Goal: Find specific page/section: Find specific page/section

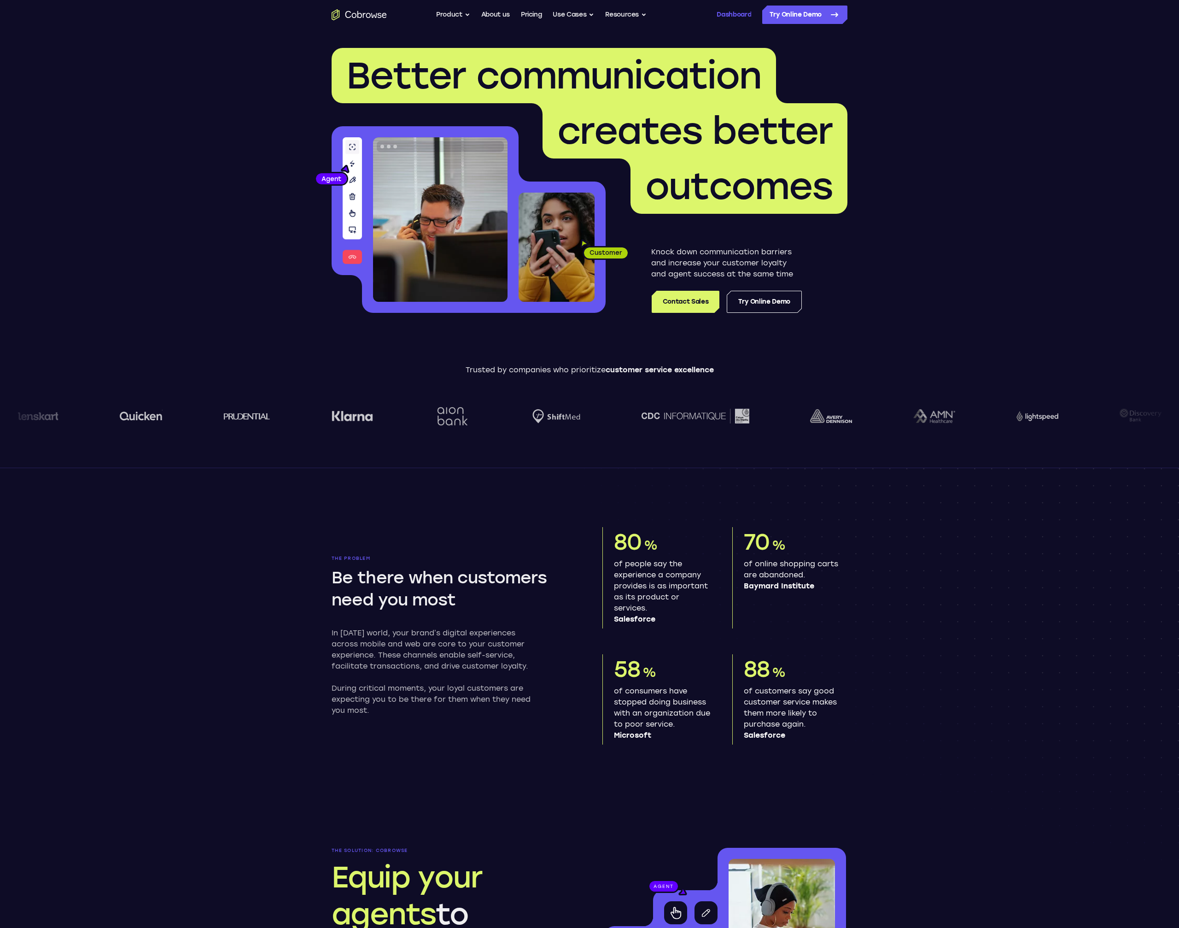
click at [749, 12] on link "Dashboard" at bounding box center [734, 15] width 35 height 18
click at [735, 13] on link "Dashboard" at bounding box center [734, 15] width 35 height 18
